Goal: Task Accomplishment & Management: Manage account settings

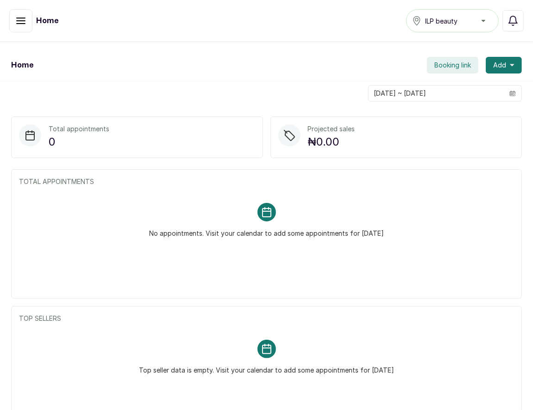
click at [22, 21] on icon "button" at bounding box center [20, 20] width 11 height 11
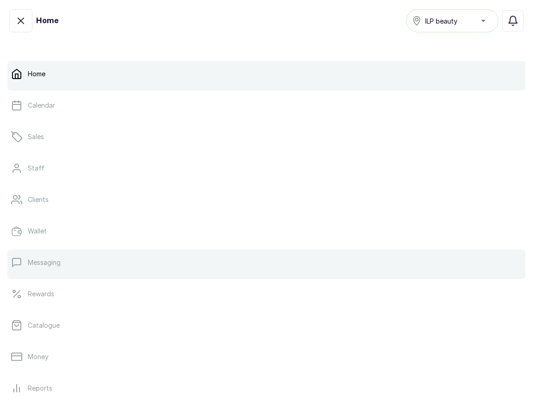
scroll to position [109, 0]
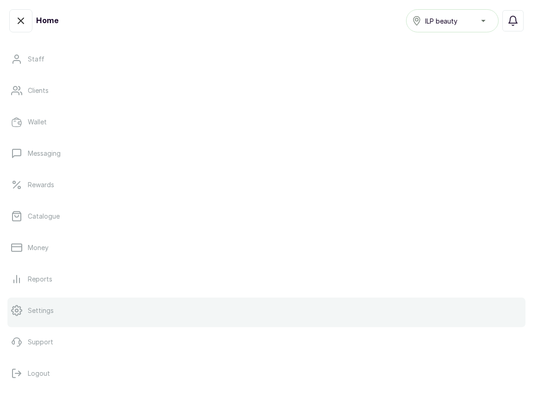
click at [41, 310] on p "Settings" at bounding box center [41, 310] width 26 height 9
